Goal: Find specific page/section: Find specific page/section

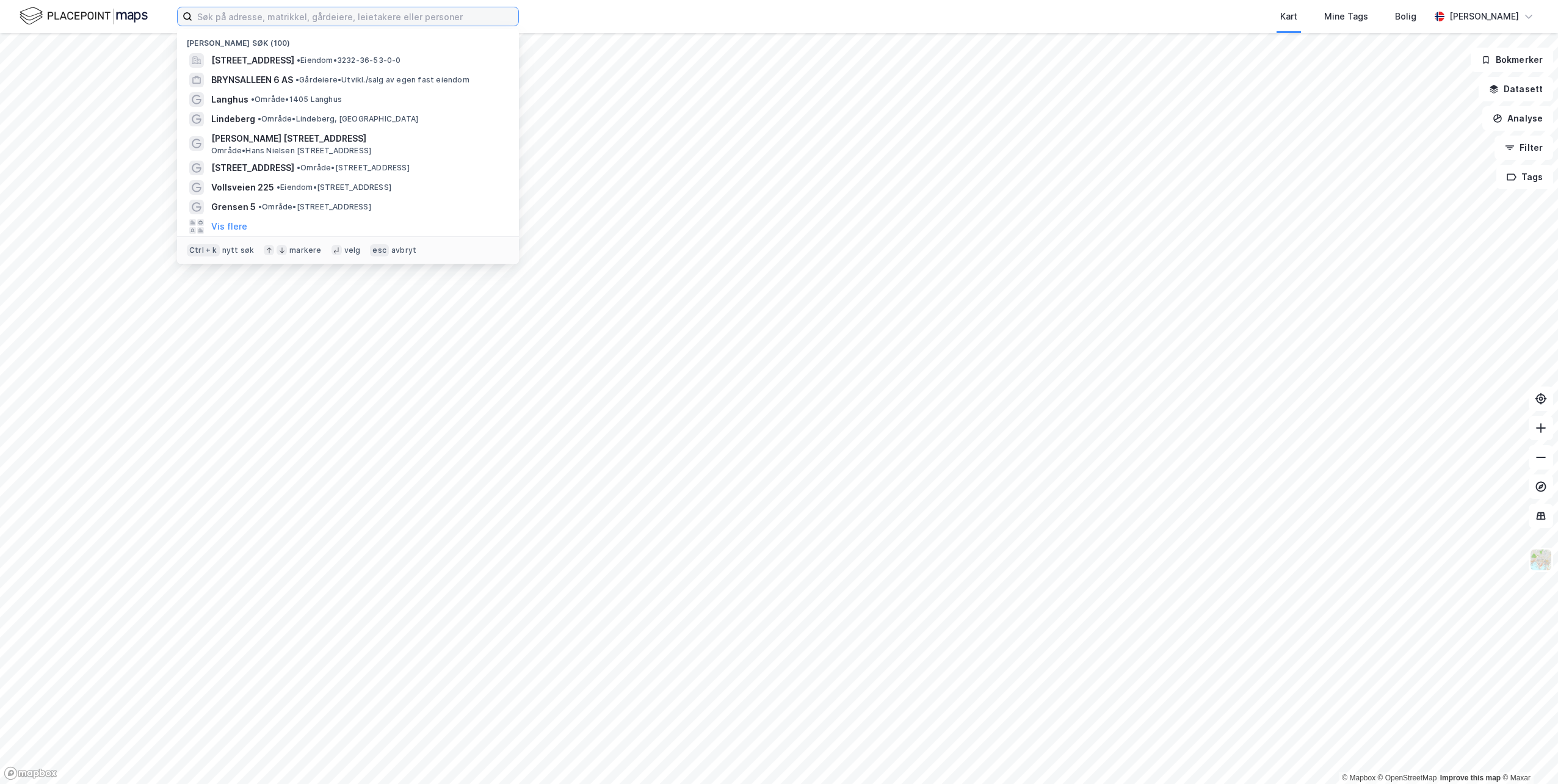
click at [368, 17] on input at bounding box center [356, 16] width 326 height 18
paste input "Kakkelovnskroken 3"
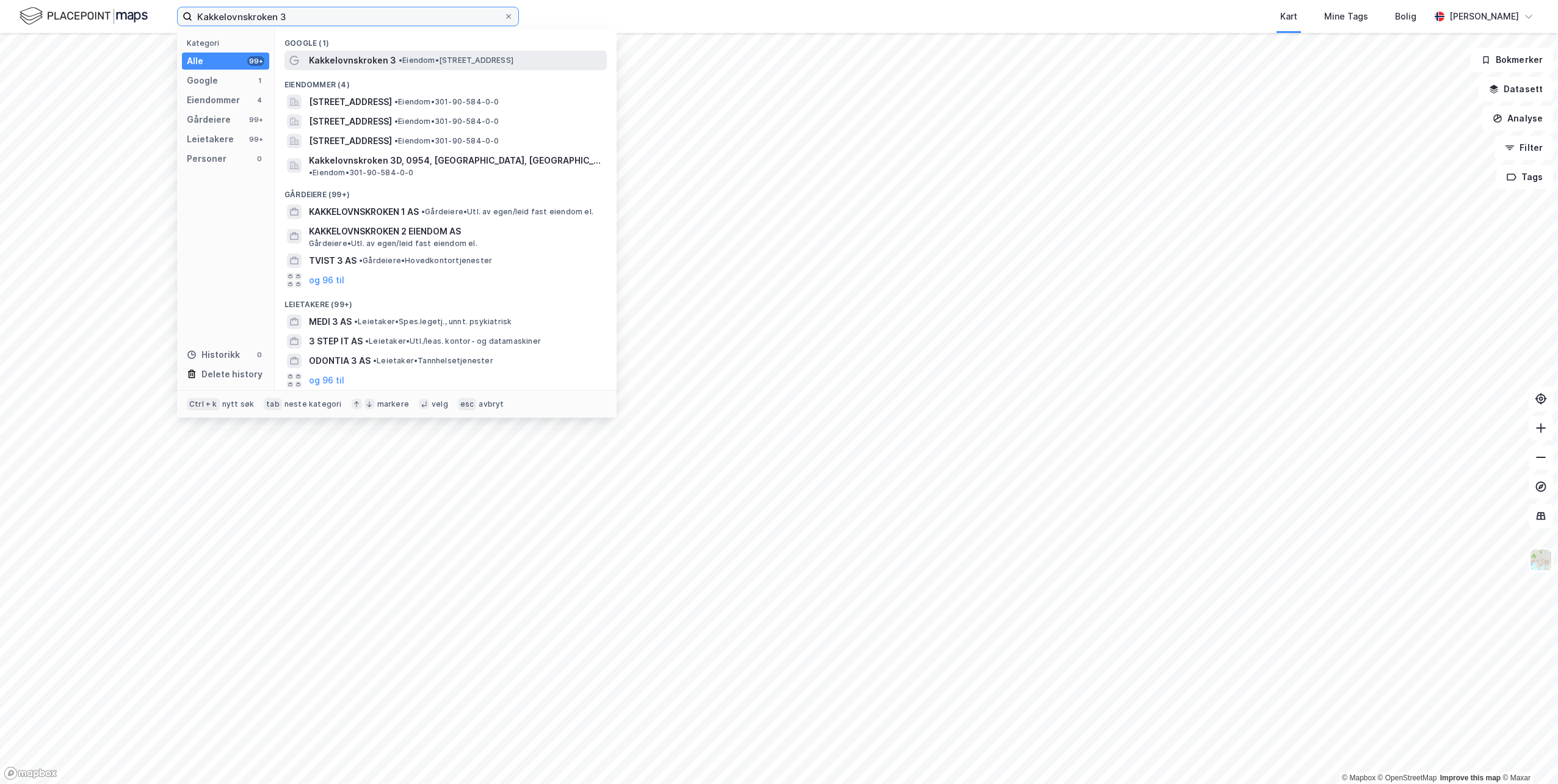
type input "Kakkelovnskroken 3"
click at [358, 59] on span "Kakkelovnskroken 3" at bounding box center [352, 60] width 87 height 14
